Goal: Check status: Check status

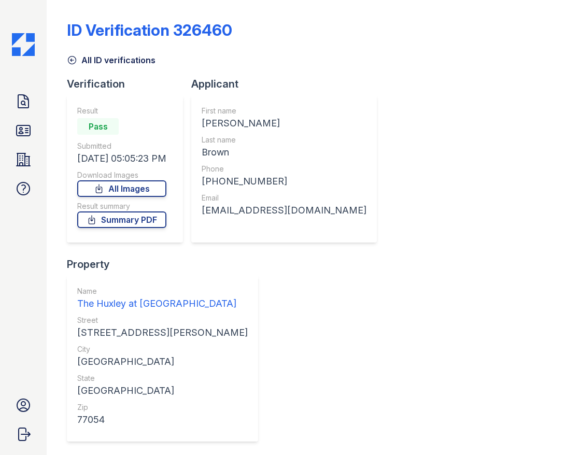
click at [26, 115] on div "Doc Verifications ID Verifications Properties FAQ" at bounding box center [23, 145] width 25 height 112
click at [17, 100] on icon at bounding box center [23, 101] width 17 height 17
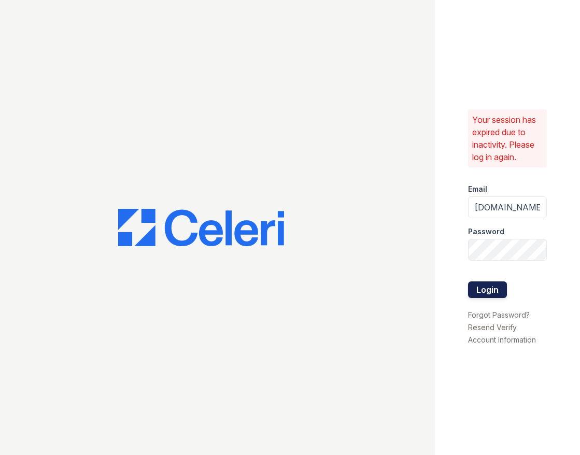
click at [483, 286] on button "Login" at bounding box center [487, 289] width 39 height 17
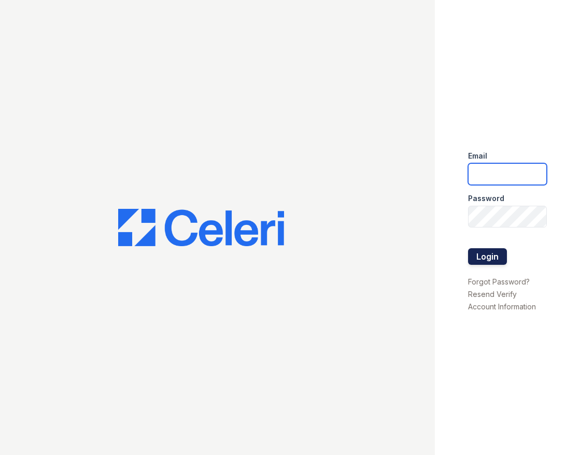
type input "[DOMAIN_NAME][EMAIL_ADDRESS][DOMAIN_NAME]"
click at [494, 264] on button "Login" at bounding box center [487, 256] width 39 height 17
